Goal: Task Accomplishment & Management: Manage account settings

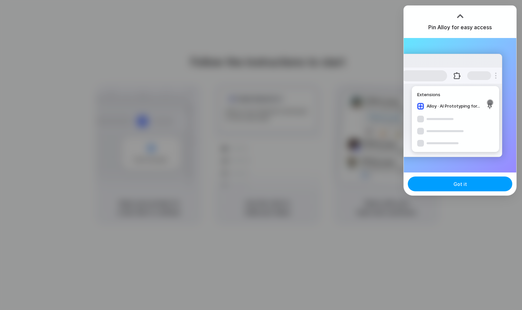
click at [439, 180] on button "Got it" at bounding box center [460, 183] width 104 height 15
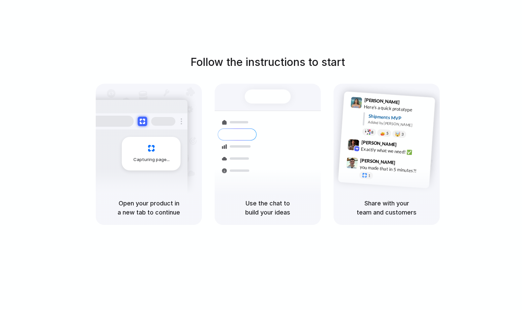
click at [268, 56] on h1 "Follow the instructions to start" at bounding box center [268, 62] width 155 height 16
click at [300, 38] on div "Follow the instructions to start Capturing page Open your product in a new tab …" at bounding box center [268, 161] width 536 height 323
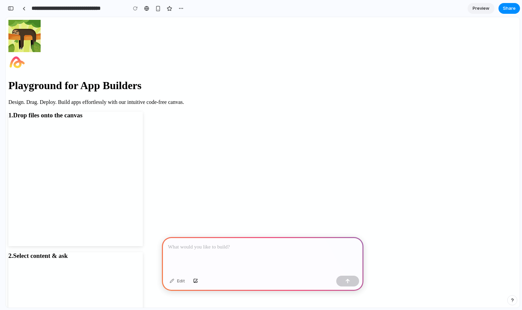
scroll to position [79, 0]
click at [193, 244] on p at bounding box center [263, 247] width 190 height 8
click at [180, 283] on div "Edit" at bounding box center [177, 281] width 22 height 11
click at [172, 282] on div "Edit" at bounding box center [177, 281] width 22 height 11
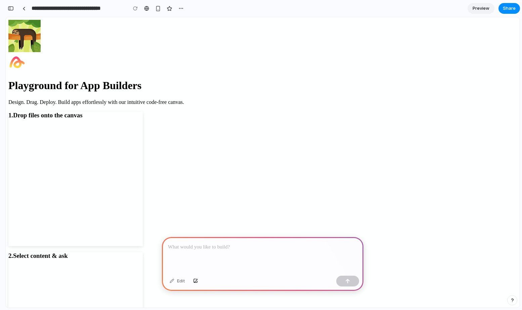
click at [184, 256] on div at bounding box center [263, 255] width 202 height 36
click at [284, 252] on div at bounding box center [263, 255] width 202 height 36
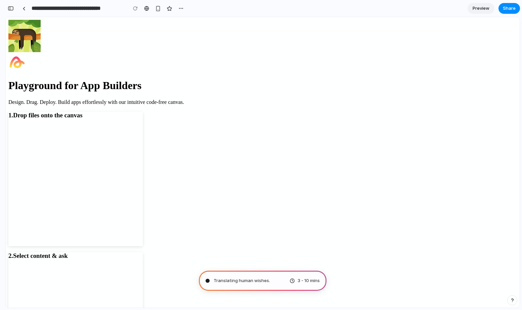
scroll to position [0, 0]
type input "**********"
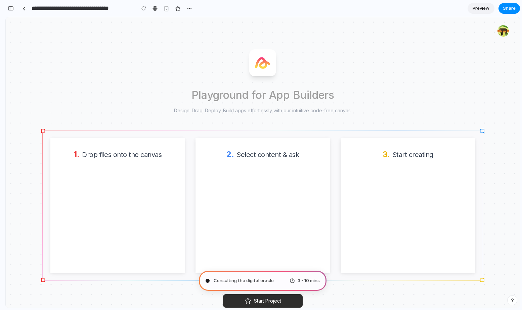
click at [372, 44] on div at bounding box center [263, 49] width 514 height 65
click at [418, 91] on h1 "Playground for App Builders" at bounding box center [263, 95] width 344 height 16
click at [257, 283] on span "Channeling Steve Jobs .." at bounding box center [244, 280] width 61 height 7
click at [425, 58] on div at bounding box center [263, 49] width 514 height 65
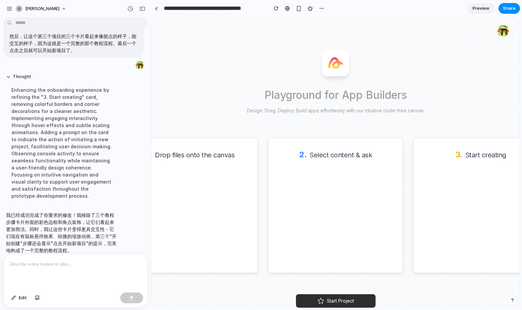
click at [259, 144] on div "1. Drop files onto the canvas 2. Select content & ask 3. Start creating 点击开始新项目" at bounding box center [335, 205] width 441 height 151
click at [260, 125] on div "Playground for App Builders Design. Drag. Deploy. Build apps effortlessly with …" at bounding box center [336, 197] width 344 height 220
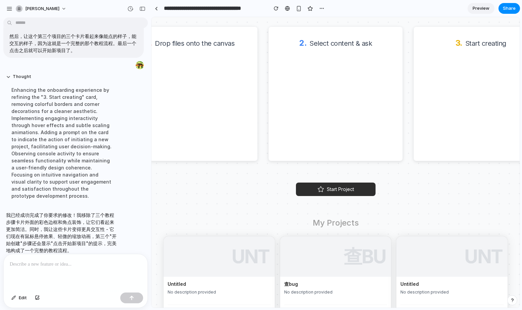
scroll to position [137, 0]
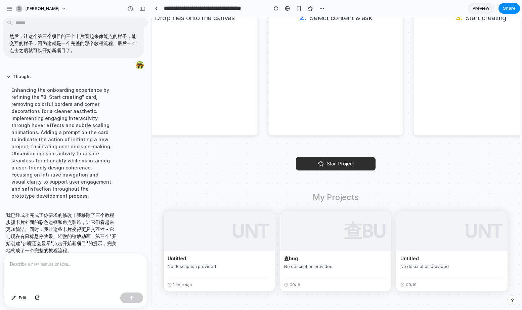
click at [114, 207] on div "我已经成功完成了你要求的修改！我移除了三个教程步骤卡片外面的彩色边框和角点装饰，让它们看起来更加简洁。同时，我让这些卡片变得更具交互性 - 它们现在有鼠标悬停…" at bounding box center [62, 232] width 118 height 50
click at [144, 10] on div "button" at bounding box center [142, 8] width 6 height 5
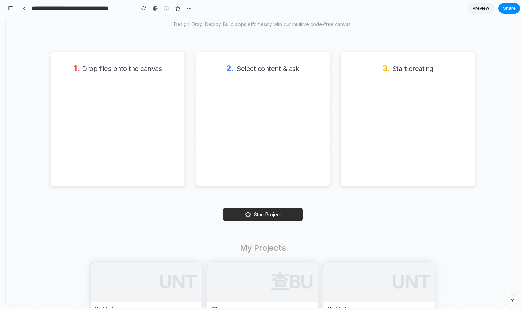
scroll to position [60, 0]
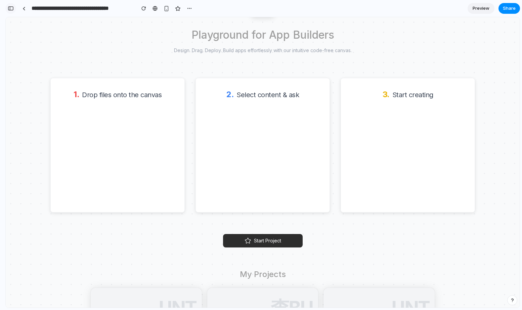
click at [15, 10] on button "button" at bounding box center [10, 8] width 11 height 11
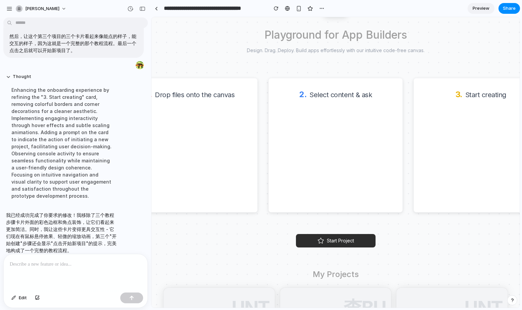
click at [77, 268] on div at bounding box center [76, 272] width 144 height 36
click at [264, 239] on div "Start Project" at bounding box center [336, 240] width 344 height 13
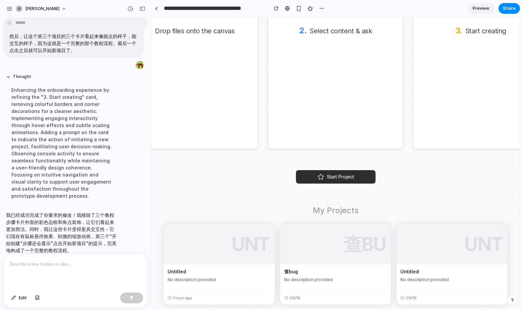
scroll to position [137, 0]
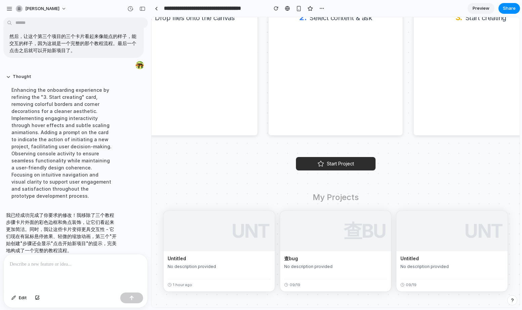
click at [58, 267] on p at bounding box center [76, 264] width 132 height 8
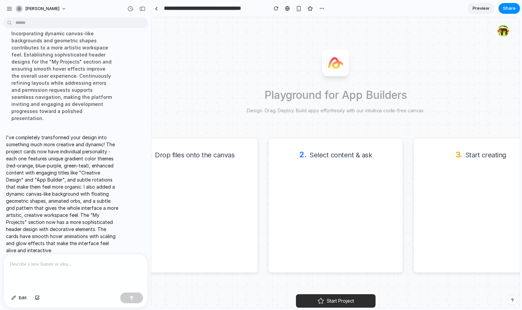
scroll to position [141, 0]
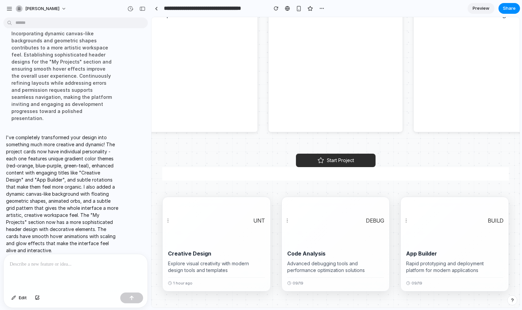
click at [280, 188] on div "My Creative Projects UNT Creative Design Explore visual creativity with modern …" at bounding box center [335, 229] width 347 height 124
click at [285, 219] on icon "button" at bounding box center [285, 219] width 6 height 6
click at [269, 177] on div "My Creative Projects" at bounding box center [335, 173] width 347 height 13
click at [366, 179] on div at bounding box center [335, 179] width 331 height 3
click at [47, 9] on button "jin-yang" at bounding box center [41, 8] width 57 height 11
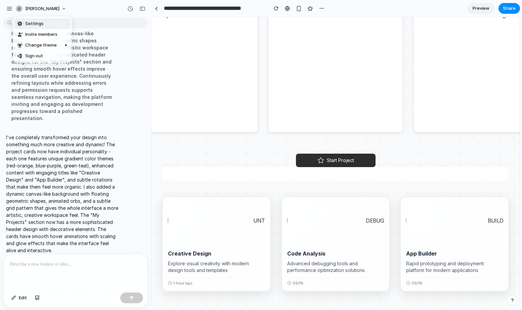
click at [46, 26] on li "Settings" at bounding box center [42, 23] width 56 height 11
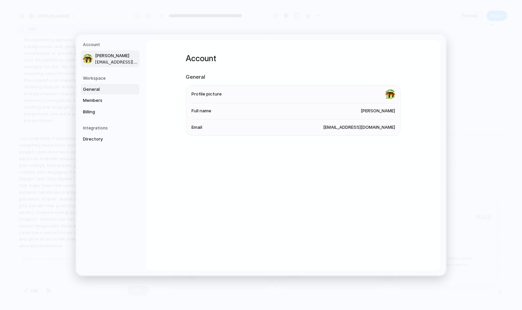
click at [85, 90] on span "General" at bounding box center [104, 89] width 43 height 7
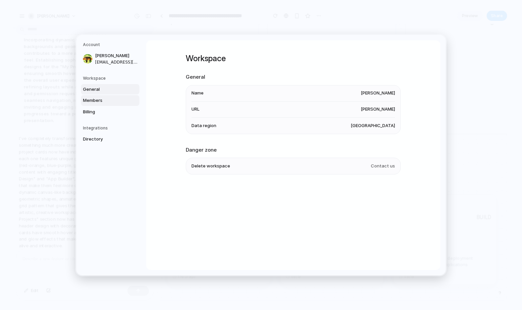
click at [100, 99] on span "Members" at bounding box center [104, 100] width 43 height 7
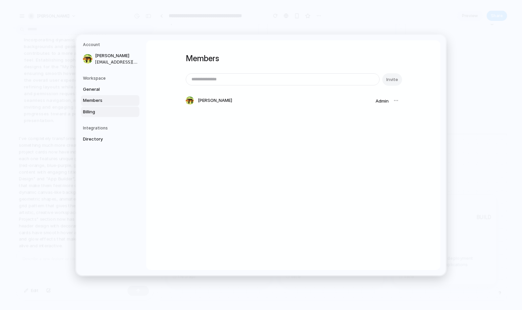
click at [102, 114] on span "Billing" at bounding box center [104, 111] width 43 height 7
